Goal: Task Accomplishment & Management: Complete application form

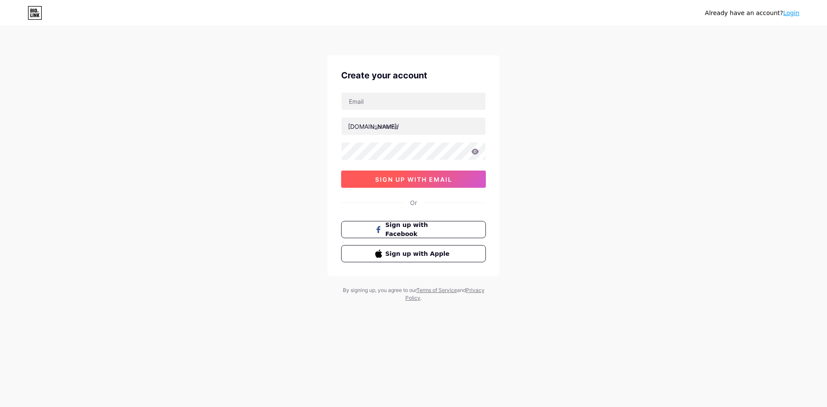
click at [432, 184] on button "sign up with email" at bounding box center [413, 179] width 145 height 17
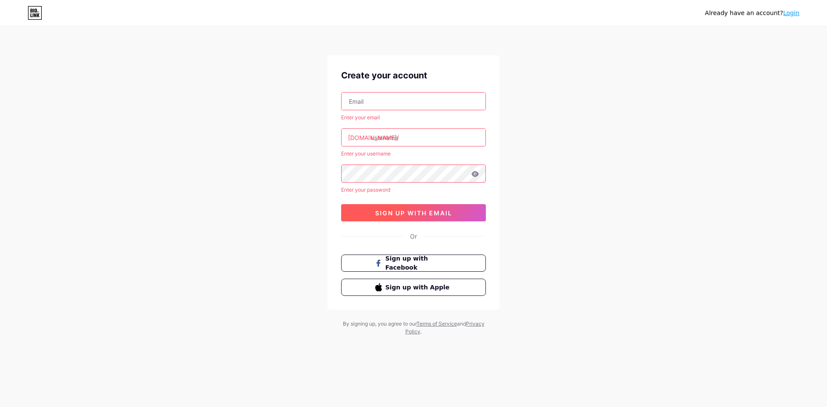
click at [426, 210] on span "sign up with email" at bounding box center [413, 212] width 77 height 7
click at [413, 104] on input "text" at bounding box center [414, 101] width 144 height 17
click at [439, 103] on input "text" at bounding box center [414, 101] width 144 height 17
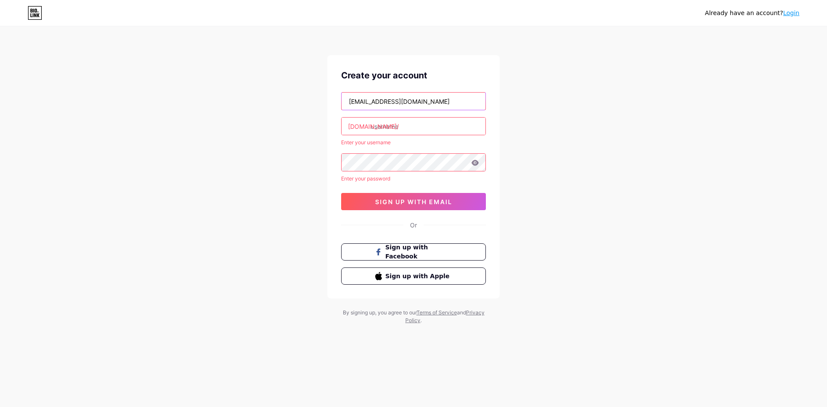
drag, startPoint x: 396, startPoint y: 100, endPoint x: 211, endPoint y: 106, distance: 184.9
click at [211, 106] on div "Already have an account? Login Create your account [EMAIL_ADDRESS][DOMAIN_NAME]…" at bounding box center [413, 176] width 827 height 352
type input "[EMAIL_ADDRESS][DOMAIN_NAME]"
click at [390, 128] on input "text" at bounding box center [414, 126] width 144 height 17
paste input "jktpjk.jamkessos"
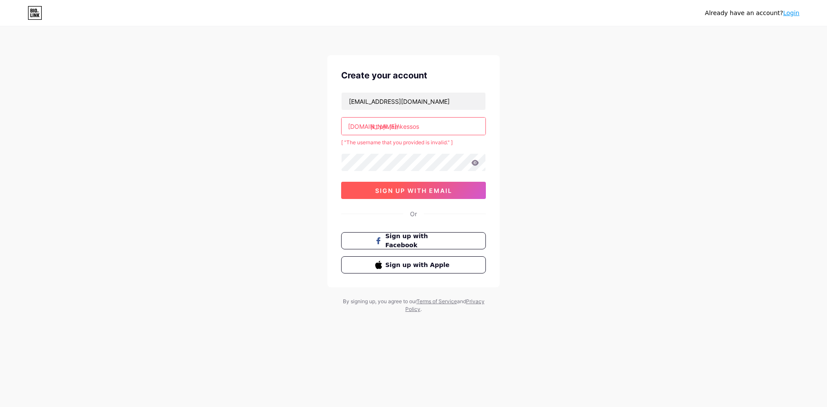
click at [375, 188] on span "sign up with email" at bounding box center [413, 190] width 77 height 7
click at [380, 128] on input "jkt.pjk.jamkessos" at bounding box center [414, 126] width 144 height 17
click at [388, 132] on input "jktpjk.jamkessos" at bounding box center [414, 126] width 144 height 17
type input "jktpjkjamkessos"
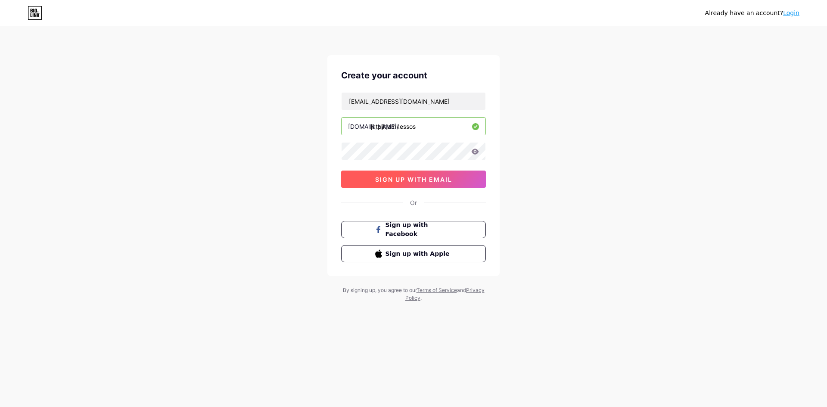
click at [399, 183] on button "sign up with email" at bounding box center [413, 179] width 145 height 17
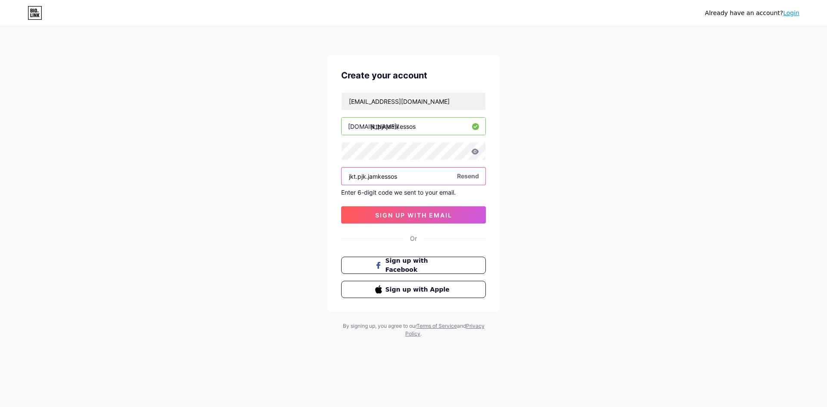
drag, startPoint x: 427, startPoint y: 175, endPoint x: 159, endPoint y: 130, distance: 272.2
click at [159, 130] on div "Already have an account? Login Create your account [EMAIL_ADDRESS][DOMAIN_NAME]…" at bounding box center [413, 182] width 827 height 365
paste input "474553"
type input "474553"
click at [354, 211] on button "sign up with email" at bounding box center [413, 214] width 145 height 17
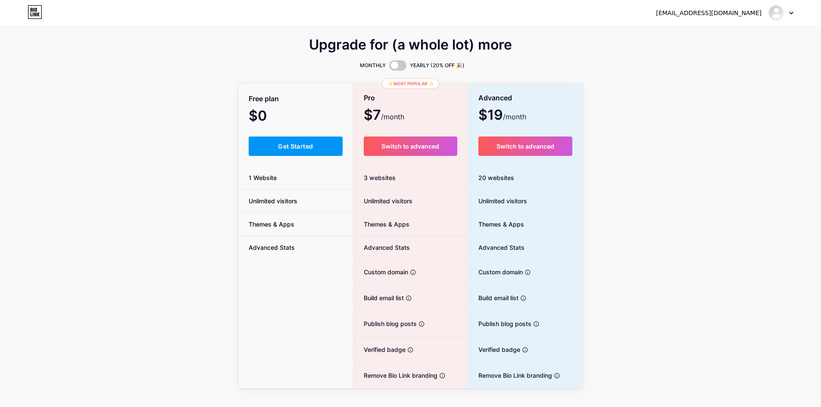
click at [171, 126] on div "Upgrade for (a whole lot) more MONTHLY YEARLY (20% OFF 🎉) Free plan $0 /month G…" at bounding box center [410, 214] width 821 height 349
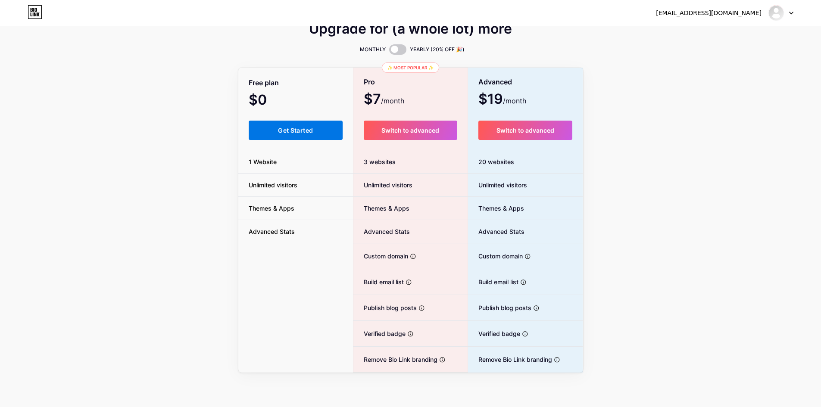
click at [308, 132] on span "Get Started" at bounding box center [295, 130] width 35 height 7
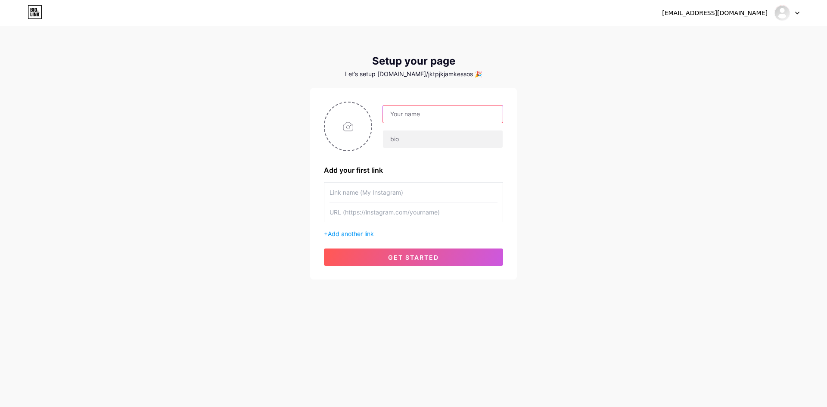
click at [427, 117] on input "text" at bounding box center [443, 114] width 120 height 17
type input "DATA PELAYANAN JAMKESUS TERPADU"
click at [413, 140] on input "text" at bounding box center [443, 139] width 120 height 17
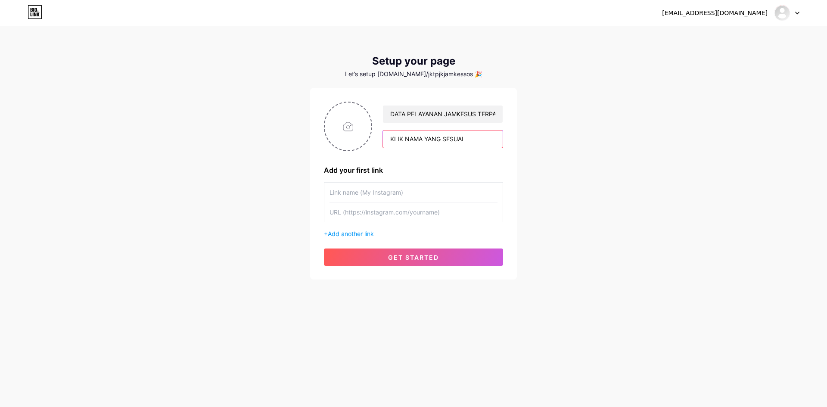
type input "KLIK NAMA YANG SESUAI"
click at [382, 196] on input "text" at bounding box center [413, 192] width 168 height 19
click at [349, 233] on span "Add another link" at bounding box center [351, 233] width 46 height 7
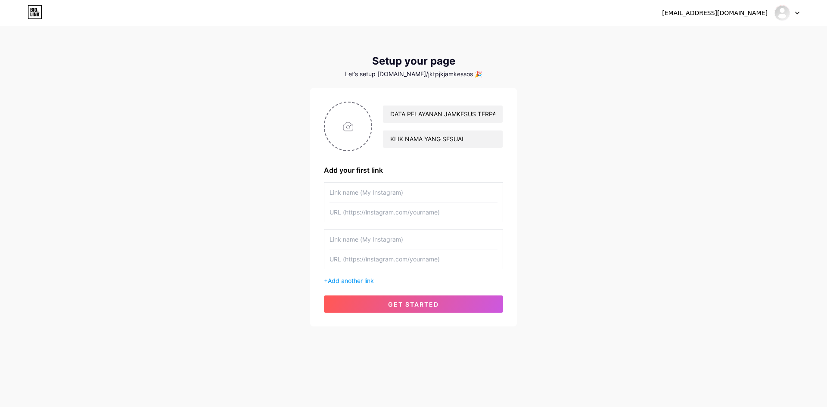
click at [363, 194] on input "text" at bounding box center [413, 192] width 168 height 19
paste input "Anggara [PERSON_NAME] Widayani [PERSON_NAME] [PERSON_NAME]"
type input "Anggara [PERSON_NAME] Widayani [PERSON_NAME] [PERSON_NAME]"
click at [344, 212] on input "text" at bounding box center [413, 211] width 168 height 19
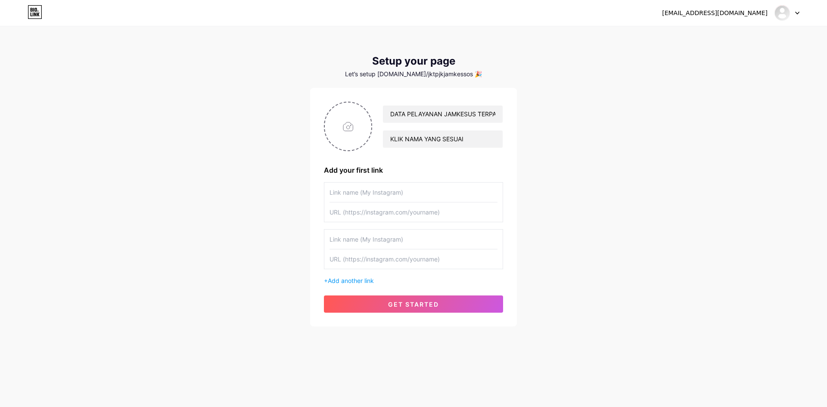
paste input "Anggara [PERSON_NAME] Widayani [PERSON_NAME] [PERSON_NAME]"
type input "Anggara [PERSON_NAME] Widayani [PERSON_NAME] [PERSON_NAME]"
click at [347, 279] on span "Add another link" at bounding box center [351, 280] width 46 height 7
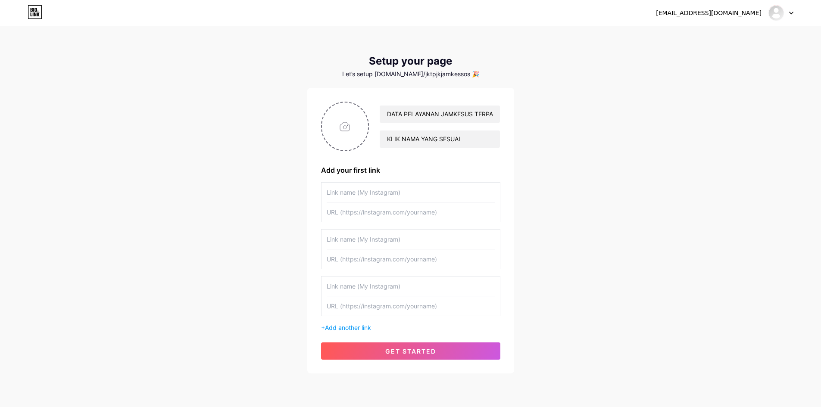
click at [354, 218] on input "text" at bounding box center [410, 211] width 168 height 19
click at [351, 196] on input "text" at bounding box center [410, 192] width 168 height 19
paste input "Anggara [PERSON_NAME] [PERSON_NAME] Widayani Tari Widayani [PERSON_NAME] [PERSO…"
type input "Anggara [PERSON_NAME] [PERSON_NAME] Widayani Tari Widayani [PERSON_NAME] [PERSO…"
drag, startPoint x: 348, startPoint y: 193, endPoint x: 346, endPoint y: 302, distance: 109.0
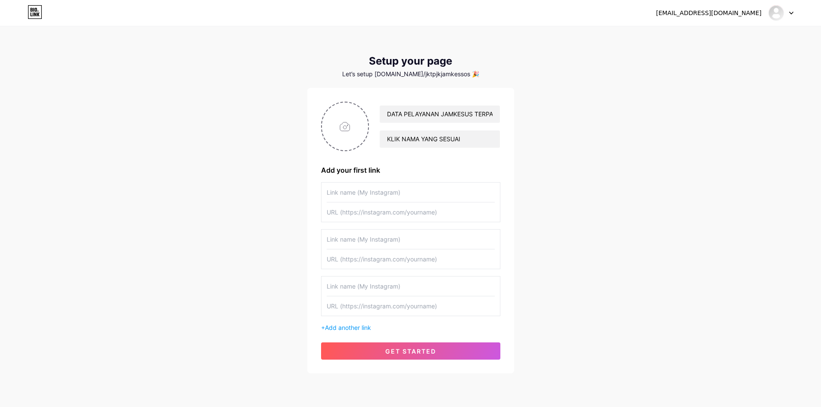
click at [346, 302] on div "+ Add another link" at bounding box center [410, 257] width 179 height 150
drag, startPoint x: 331, startPoint y: 193, endPoint x: 411, endPoint y: 305, distance: 137.0
click at [411, 305] on div "+ Add another link" at bounding box center [410, 257] width 179 height 150
drag, startPoint x: 443, startPoint y: 307, endPoint x: 378, endPoint y: 208, distance: 118.7
click at [378, 208] on div "+ Add another link" at bounding box center [410, 257] width 179 height 150
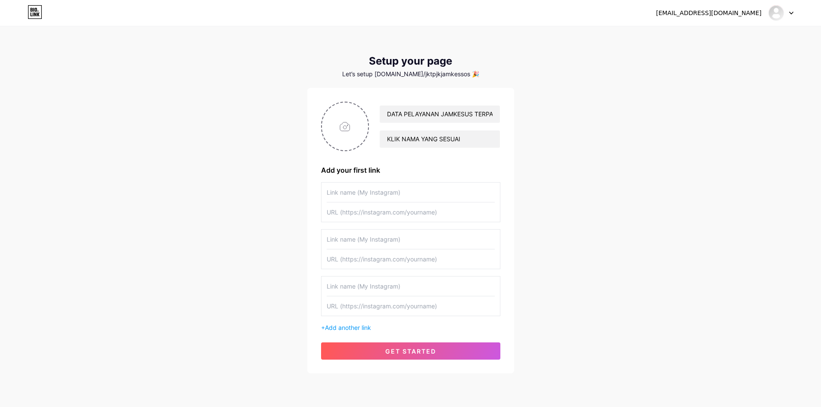
paste input "Anggara [PERSON_NAME] [PERSON_NAME] Widayani Tari Widayani [PERSON_NAME] [PERSO…"
type input "Anggara [PERSON_NAME] [PERSON_NAME] Widayani Tari Widayani [PERSON_NAME] [PERSO…"
drag, startPoint x: 427, startPoint y: 190, endPoint x: 426, endPoint y: 209, distance: 19.0
click at [426, 209] on div at bounding box center [410, 202] width 179 height 40
paste input "Anggara [PERSON_NAME]"
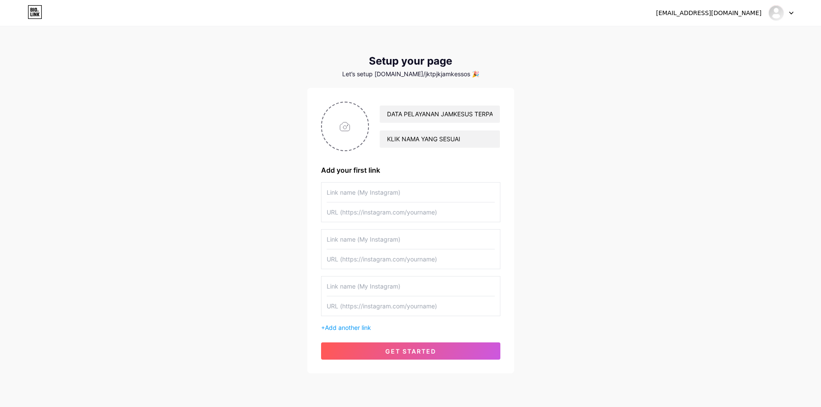
type input "Anggara [PERSON_NAME]"
click at [420, 213] on input "text" at bounding box center [410, 211] width 168 height 19
click at [377, 196] on input "text" at bounding box center [410, 192] width 168 height 19
paste input "[URL][DOMAIN_NAME][DATE][GEOGRAPHIC_DATA][GEOGRAPHIC_DATA] [PERSON_NAME]"
type input "[URL][DOMAIN_NAME][DATE][GEOGRAPHIC_DATA][GEOGRAPHIC_DATA] [PERSON_NAME]"
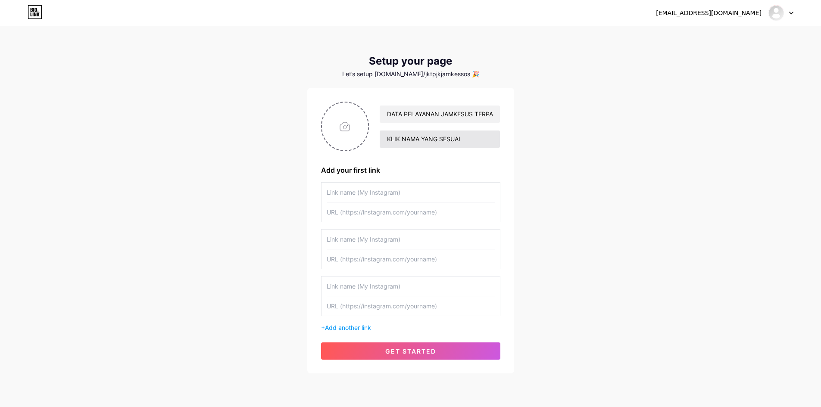
paste input "Tidak [URL][DOMAIN_NAME][DATE][GEOGRAPHIC_DATA][GEOGRAPHIC_DATA] Tidak [URL][DO…"
type input "Tidak [URL][DOMAIN_NAME][DATE][GEOGRAPHIC_DATA][GEOGRAPHIC_DATA] Tidak [URL][DO…"
click at [469, 111] on input "DATA PELAYANAN JAMKESUS TERPADU" at bounding box center [439, 114] width 120 height 17
click at [538, 124] on div "[EMAIL_ADDRESS][DOMAIN_NAME] Dashboard Logout Setup your page Let’s setup [DOMA…" at bounding box center [410, 200] width 821 height 401
click at [415, 213] on input "text" at bounding box center [410, 211] width 168 height 19
